Goal: Navigation & Orientation: Find specific page/section

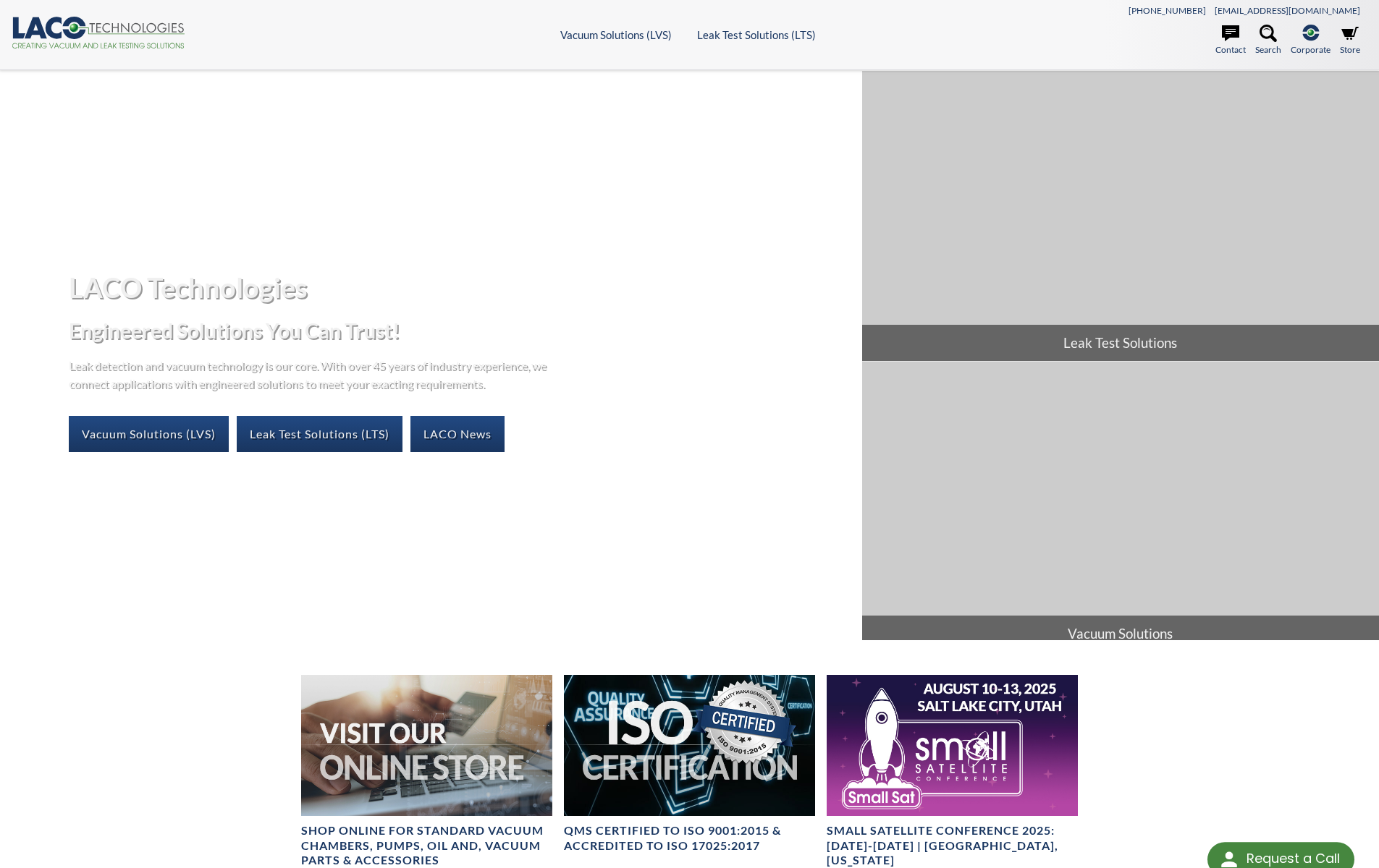
select select "Widget Language Translate"
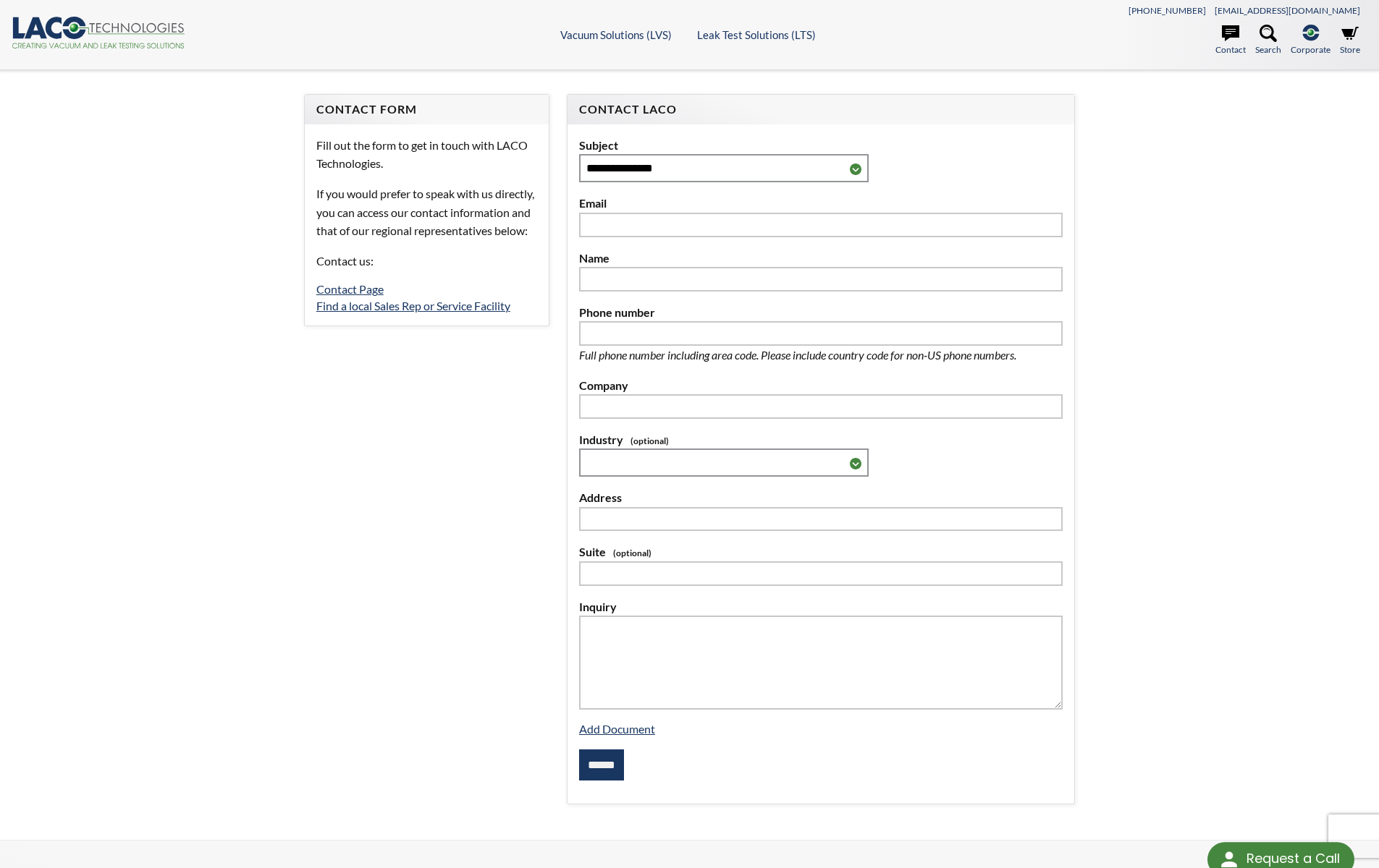
select select "Widget Language Translate"
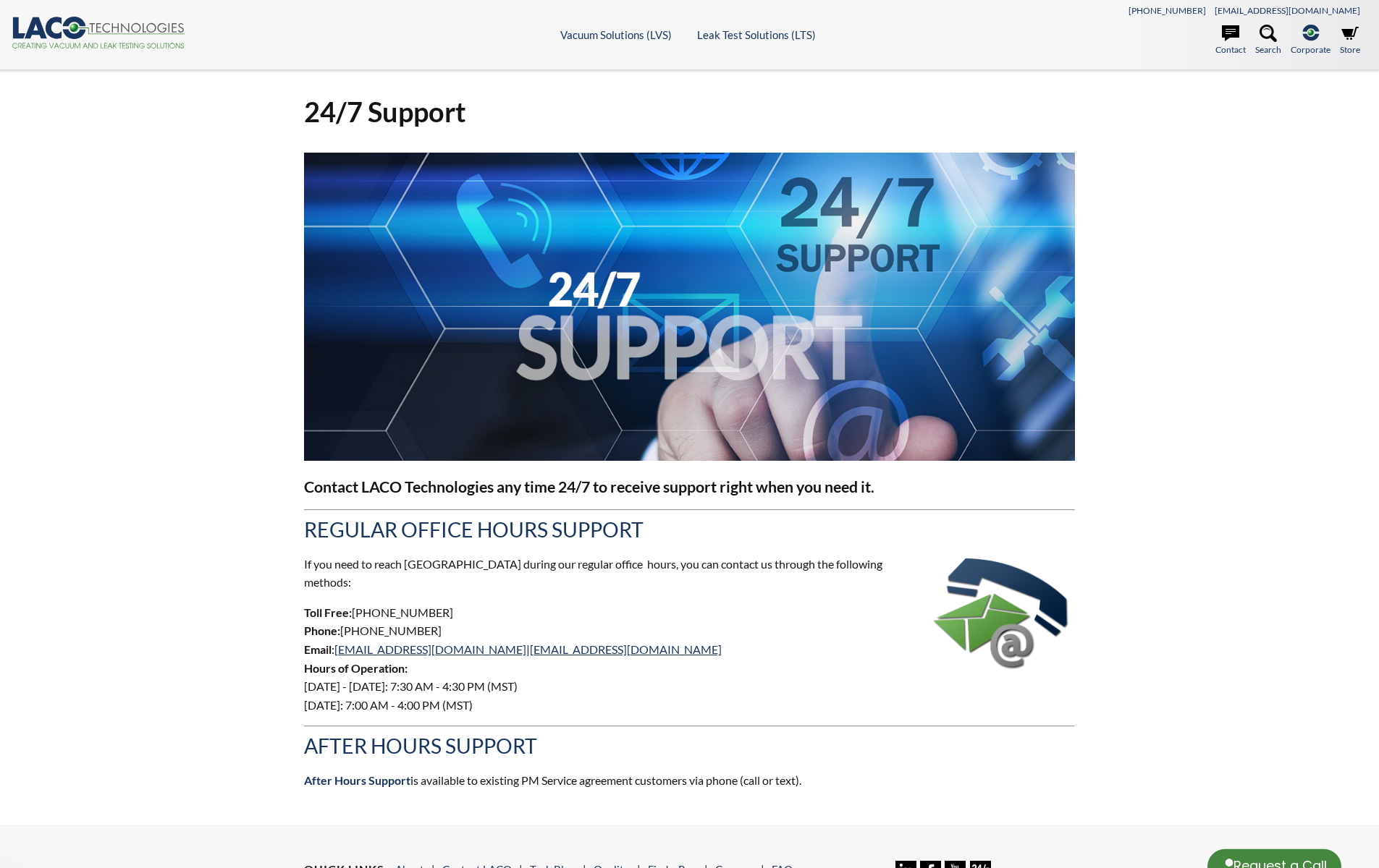
select select "Widget Language Translate"
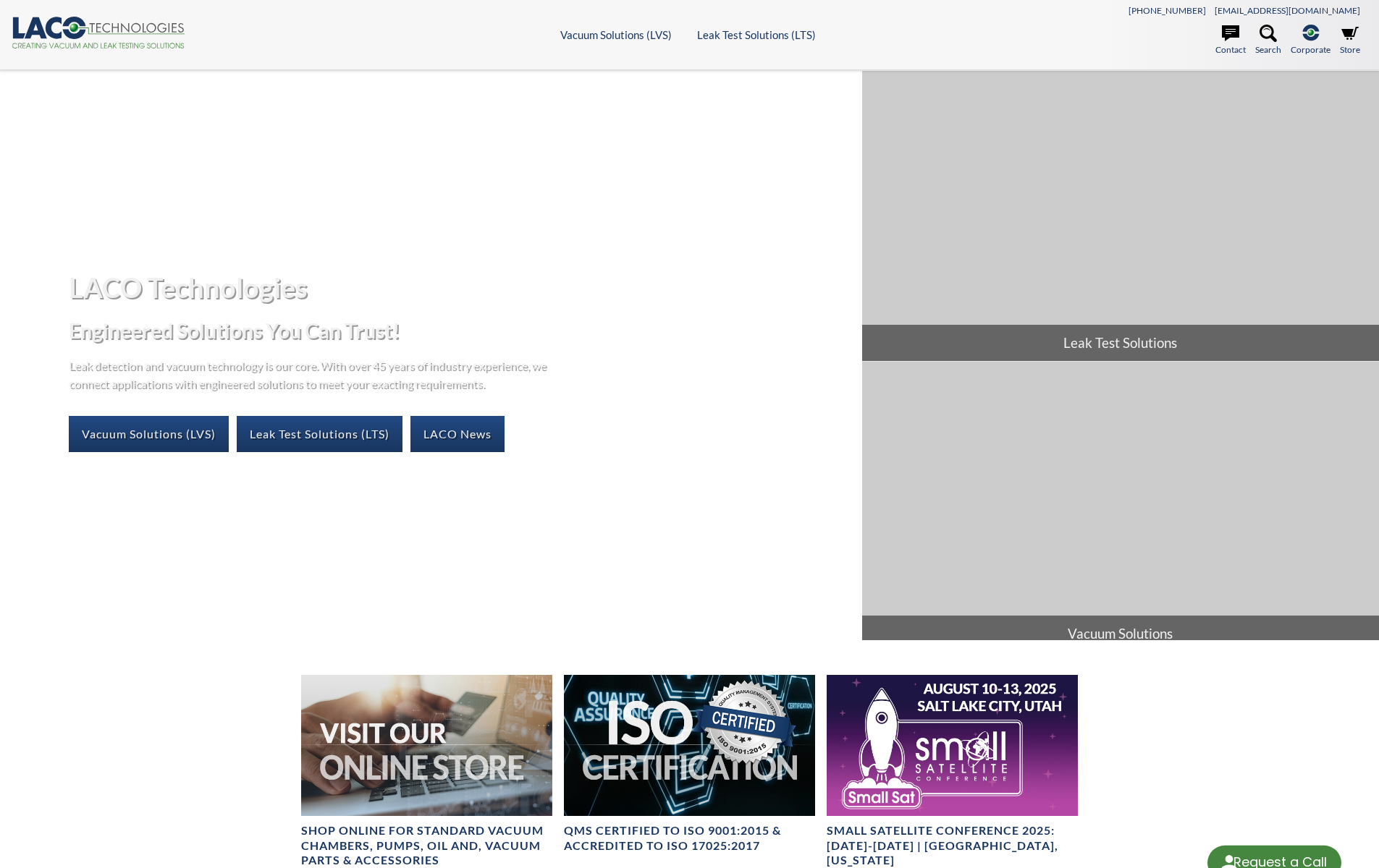
select select "Widget Language Translate"
